Goal: Task Accomplishment & Management: Use online tool/utility

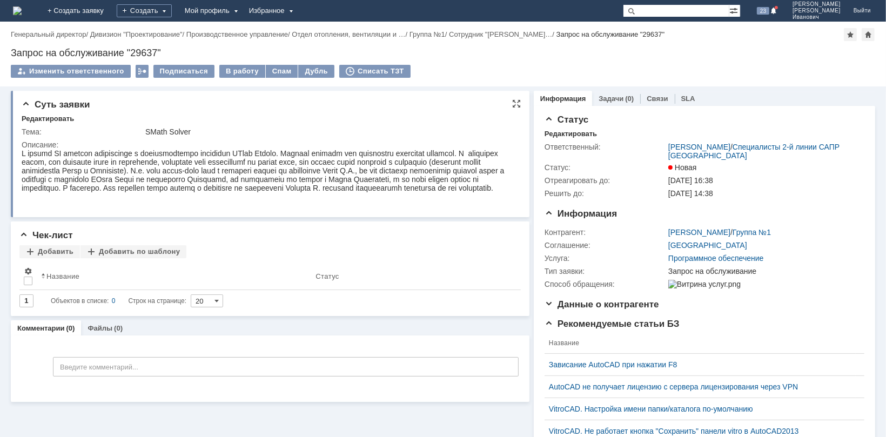
click at [329, 191] on div at bounding box center [266, 170] width 489 height 43
click at [239, 70] on div "В работу" at bounding box center [242, 71] width 46 height 13
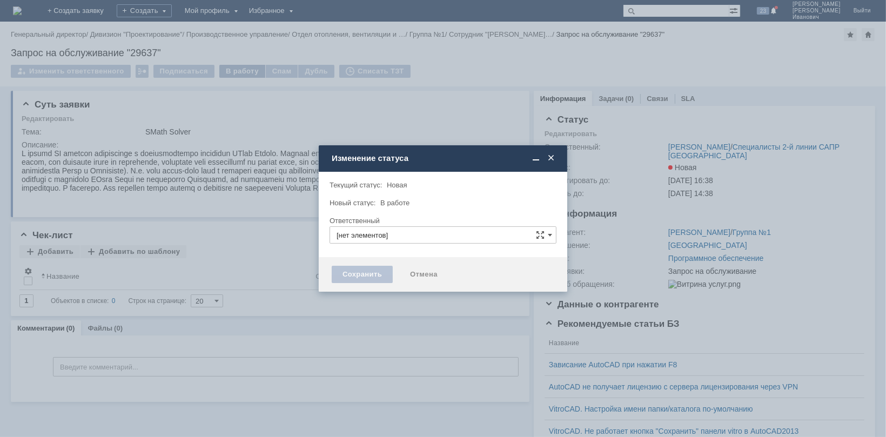
type input "[PERSON_NAME]"
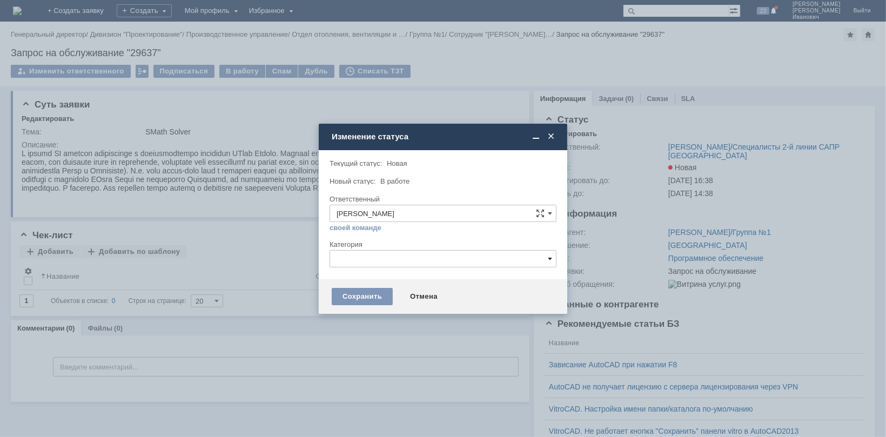
click at [552, 257] on span at bounding box center [550, 259] width 4 height 9
click at [469, 278] on span "[не указано]" at bounding box center [443, 278] width 213 height 9
type input "e"
click at [373, 258] on input "text" at bounding box center [443, 258] width 227 height 17
click at [489, 236] on div at bounding box center [443, 236] width 227 height 8
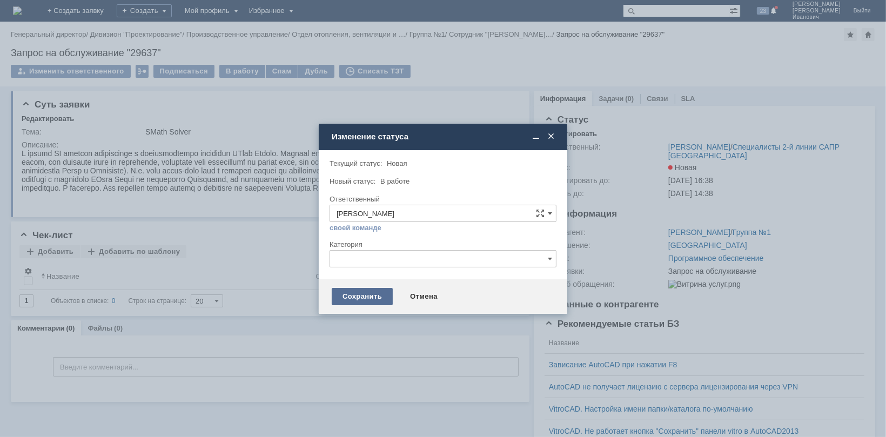
click at [360, 296] on div "Сохранить" at bounding box center [362, 296] width 61 height 17
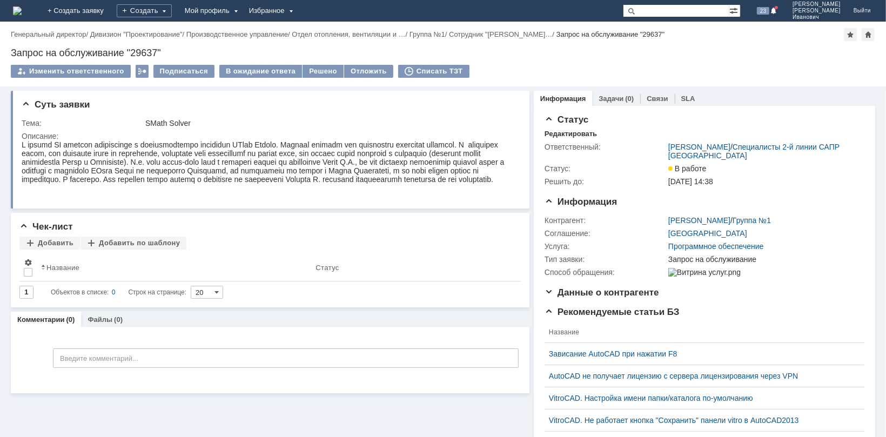
click at [483, 414] on div "Суть заявки Тема: SMath Solver Описание: Чек-лист Добавить Добавить по шаблону …" at bounding box center [270, 332] width 519 height 493
click at [116, 148] on div at bounding box center [266, 161] width 489 height 43
drag, startPoint x: 255, startPoint y: 143, endPoint x: 275, endPoint y: 145, distance: 20.6
click at [275, 145] on div at bounding box center [266, 161] width 489 height 43
copy div "SMath"
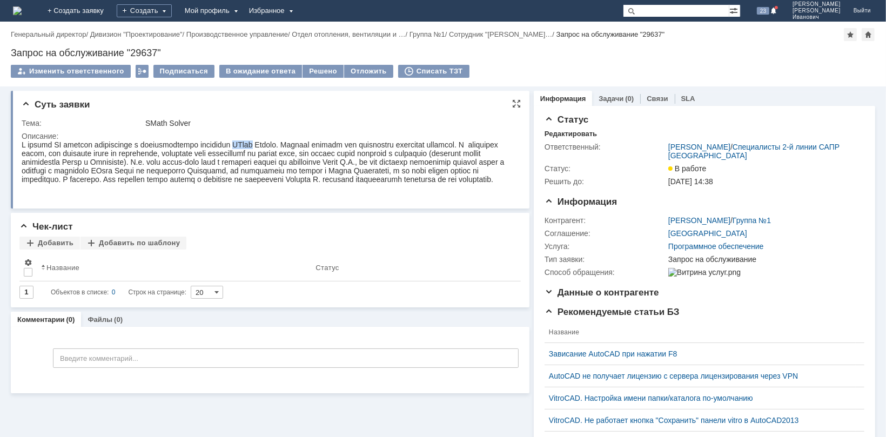
click at [269, 143] on div at bounding box center [266, 161] width 489 height 43
click at [260, 144] on div at bounding box center [266, 161] width 489 height 43
drag, startPoint x: 255, startPoint y: 142, endPoint x: 299, endPoint y: 145, distance: 43.9
click at [299, 145] on div at bounding box center [266, 161] width 489 height 43
copy div "SMath Solver"
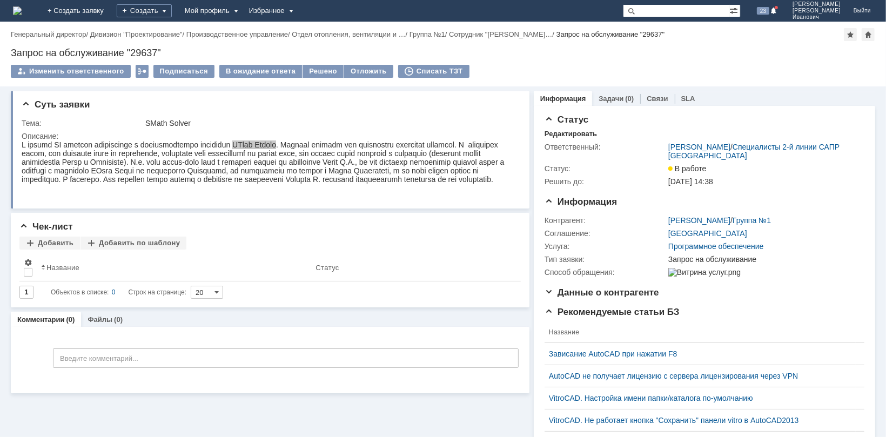
click at [419, 404] on div "Суть заявки Тема: SMath Solver Описание: Чек-лист Добавить Добавить по шаблону …" at bounding box center [270, 332] width 519 height 493
